Goal: Information Seeking & Learning: Learn about a topic

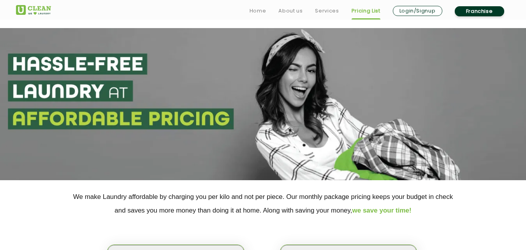
scroll to position [161, 0]
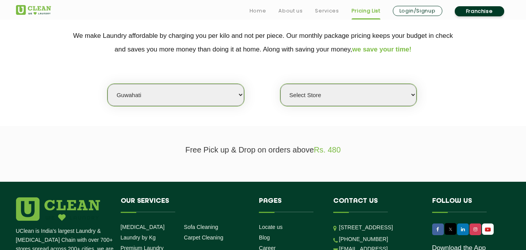
click at [145, 99] on select "Select city [GEOGRAPHIC_DATA] [GEOGRAPHIC_DATA] [GEOGRAPHIC_DATA] [GEOGRAPHIC_D…" at bounding box center [175, 95] width 136 height 22
select select "60"
click at [107, 84] on select "Select city [GEOGRAPHIC_DATA] [GEOGRAPHIC_DATA] [GEOGRAPHIC_DATA] [GEOGRAPHIC_D…" at bounding box center [175, 95] width 136 height 22
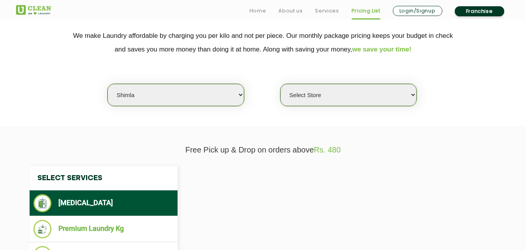
select select "0"
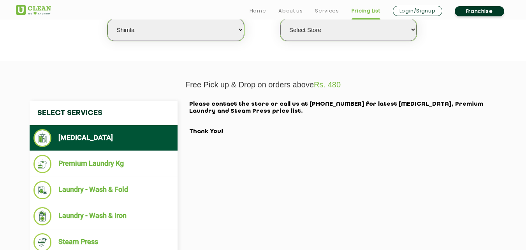
scroll to position [234, 0]
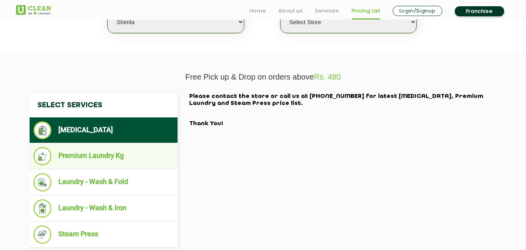
click at [71, 157] on li "Premium Laundry Kg" at bounding box center [103, 156] width 140 height 18
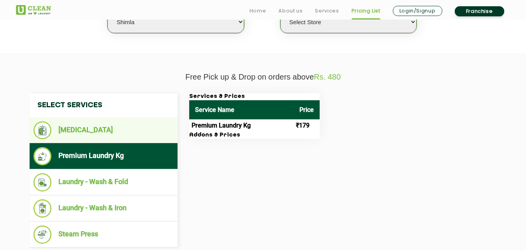
click at [89, 123] on li "[MEDICAL_DATA]" at bounding box center [103, 130] width 140 height 18
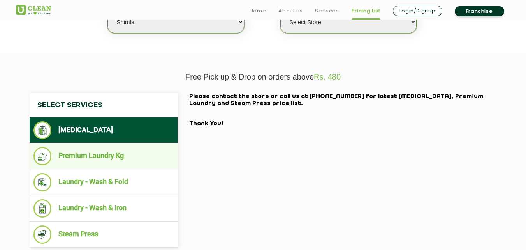
click at [78, 164] on li "Premium Laundry Kg" at bounding box center [103, 156] width 140 height 18
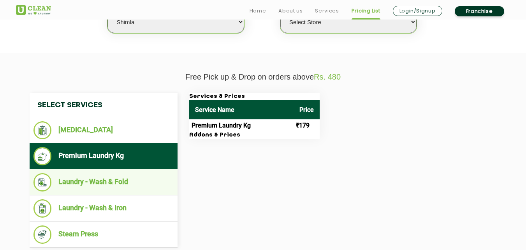
click at [86, 190] on li "Laundry - Wash & Fold" at bounding box center [103, 182] width 140 height 18
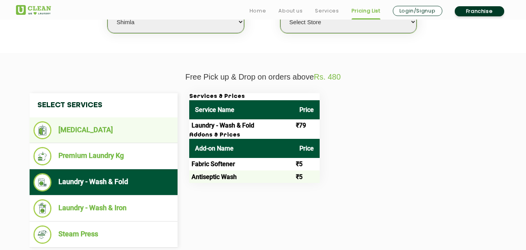
click at [102, 130] on li "[MEDICAL_DATA]" at bounding box center [103, 130] width 140 height 18
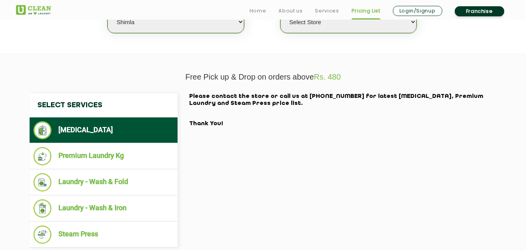
click at [165, 27] on select "Select city [GEOGRAPHIC_DATA] [GEOGRAPHIC_DATA] [GEOGRAPHIC_DATA] [GEOGRAPHIC_D…" at bounding box center [175, 22] width 136 height 22
select select "41"
click at [107, 11] on select "Select city [GEOGRAPHIC_DATA] [GEOGRAPHIC_DATA] [GEOGRAPHIC_DATA] [GEOGRAPHIC_D…" at bounding box center [175, 22] width 136 height 22
select select "0"
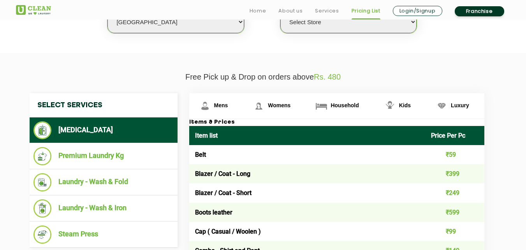
click at [152, 27] on select "Select city [GEOGRAPHIC_DATA] [GEOGRAPHIC_DATA] [GEOGRAPHIC_DATA] [GEOGRAPHIC_D…" at bounding box center [175, 22] width 136 height 22
select select "8"
click at [107, 11] on select "Select city [GEOGRAPHIC_DATA] [GEOGRAPHIC_DATA] [GEOGRAPHIC_DATA] [GEOGRAPHIC_D…" at bounding box center [175, 22] width 136 height 22
select select "0"
click at [243, 100] on link "Household" at bounding box center [216, 105] width 54 height 25
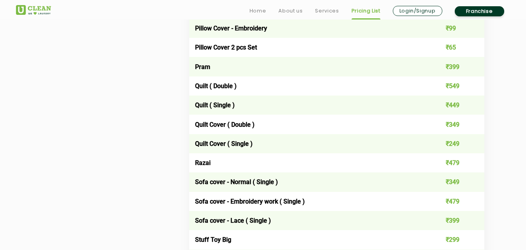
scroll to position [1114, 0]
